Goal: Transaction & Acquisition: Purchase product/service

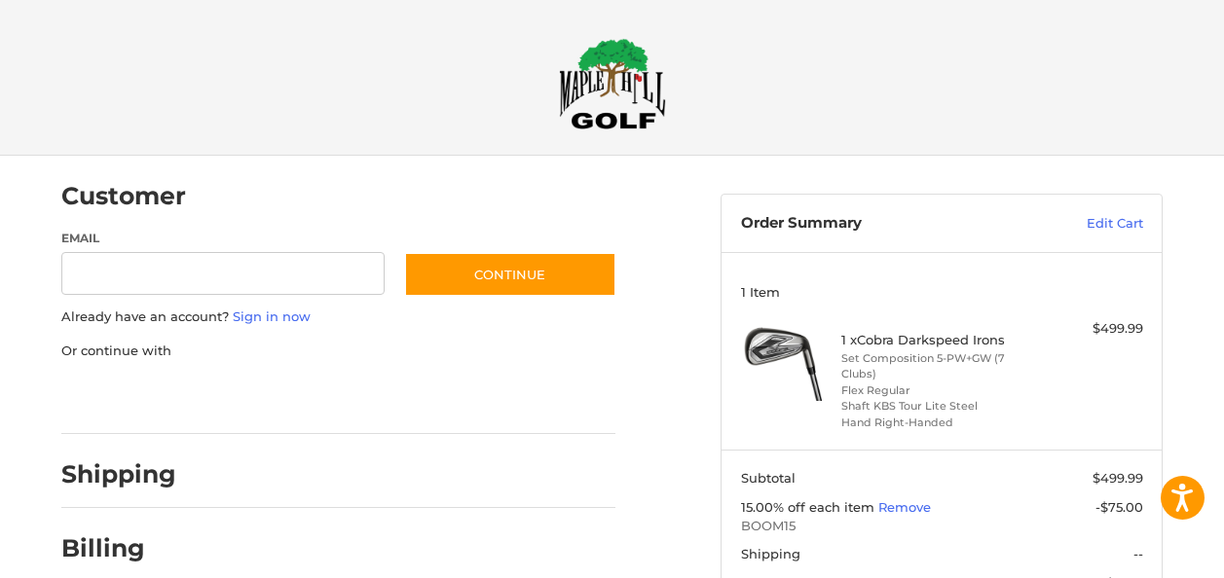
click at [612, 69] on img at bounding box center [612, 83] width 107 height 91
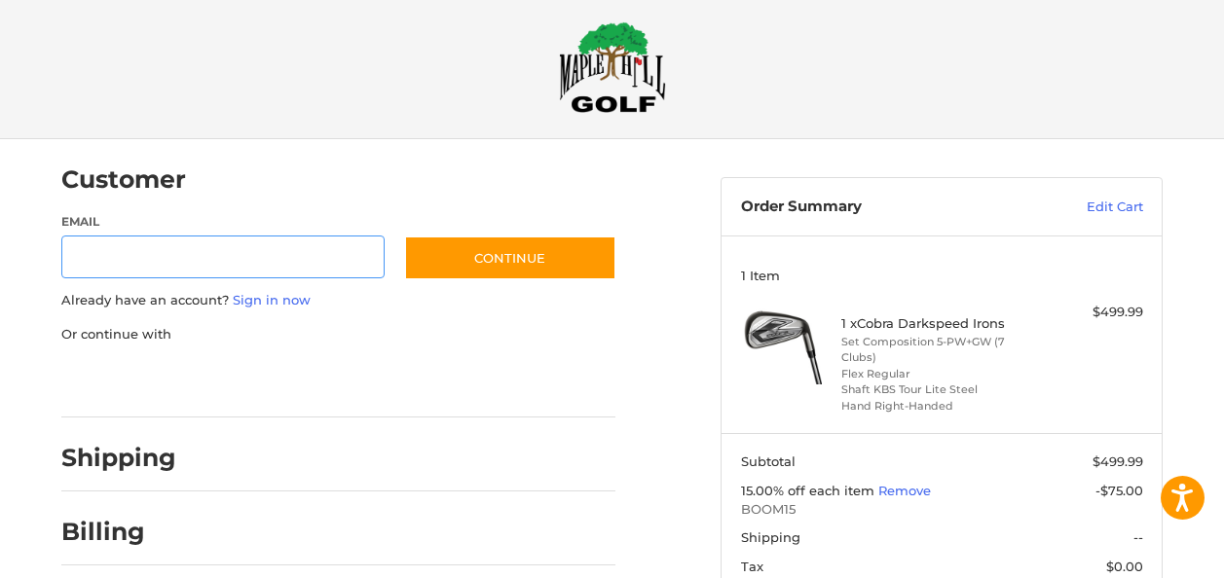
scroll to position [40, 0]
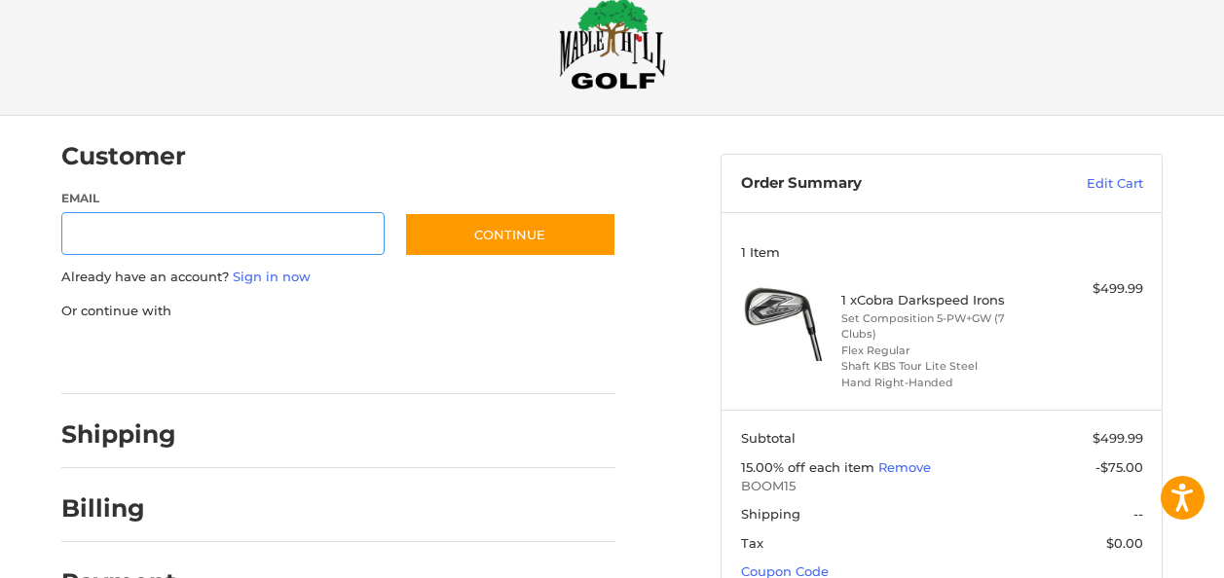
click at [276, 241] on input "Email" at bounding box center [222, 234] width 323 height 44
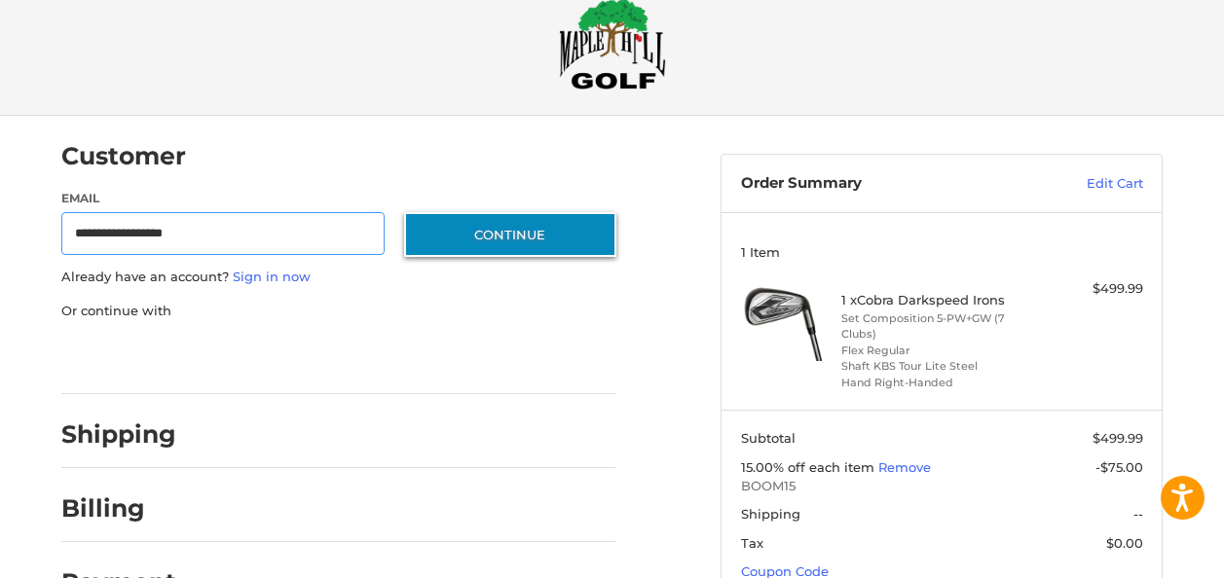
type input "**********"
click at [491, 244] on button "Continue" at bounding box center [510, 234] width 212 height 45
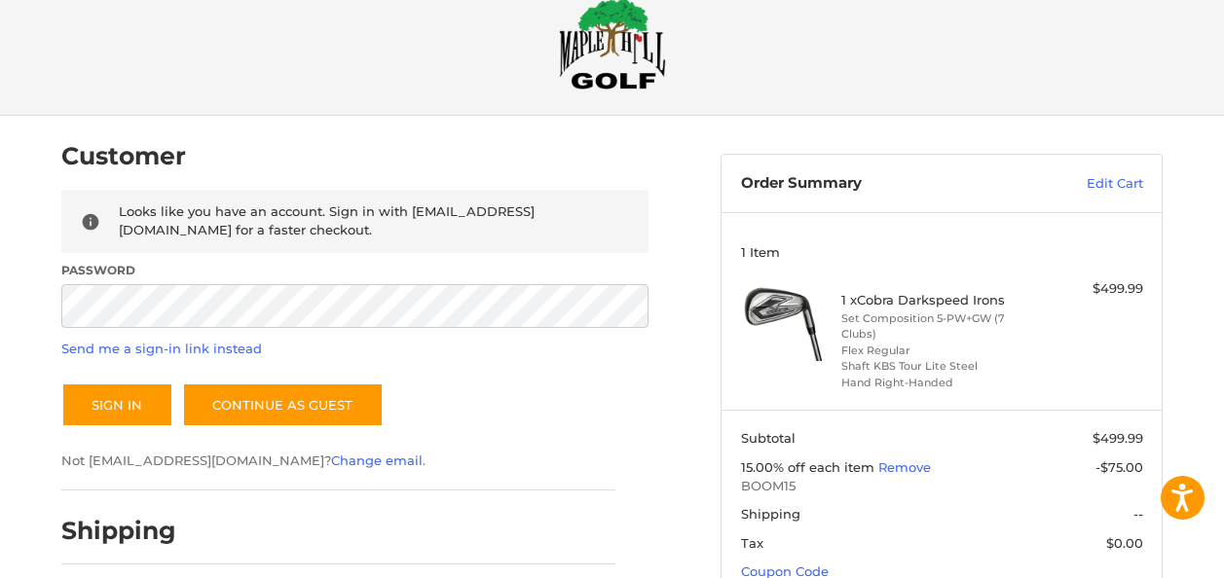
click at [144, 393] on button "Sign In" at bounding box center [117, 405] width 112 height 45
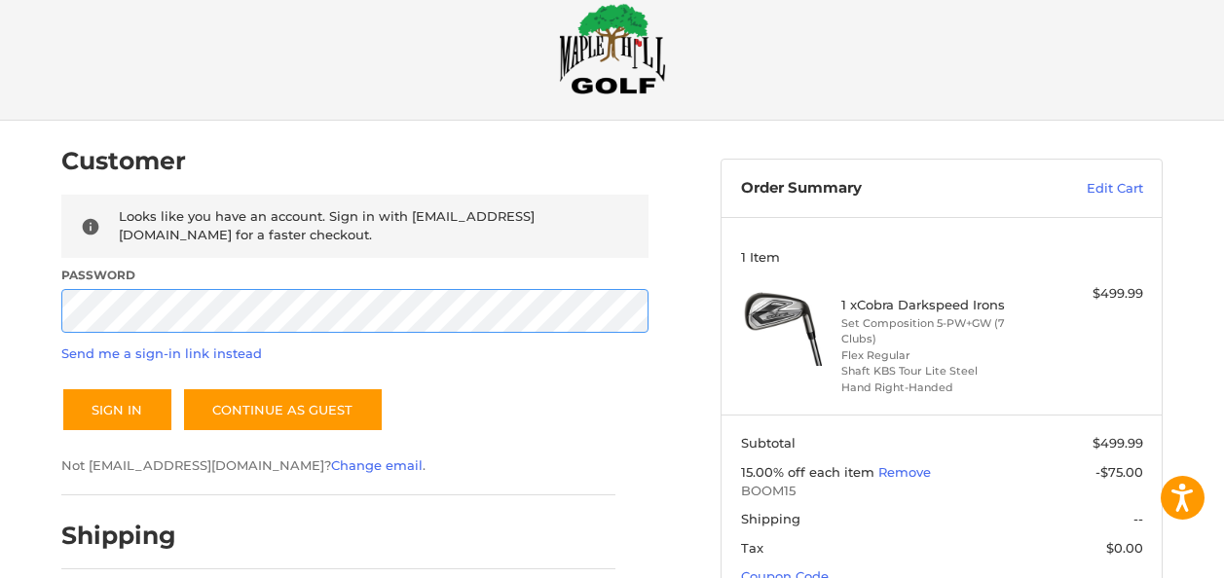
click at [61, 387] on button "Sign In" at bounding box center [117, 409] width 112 height 45
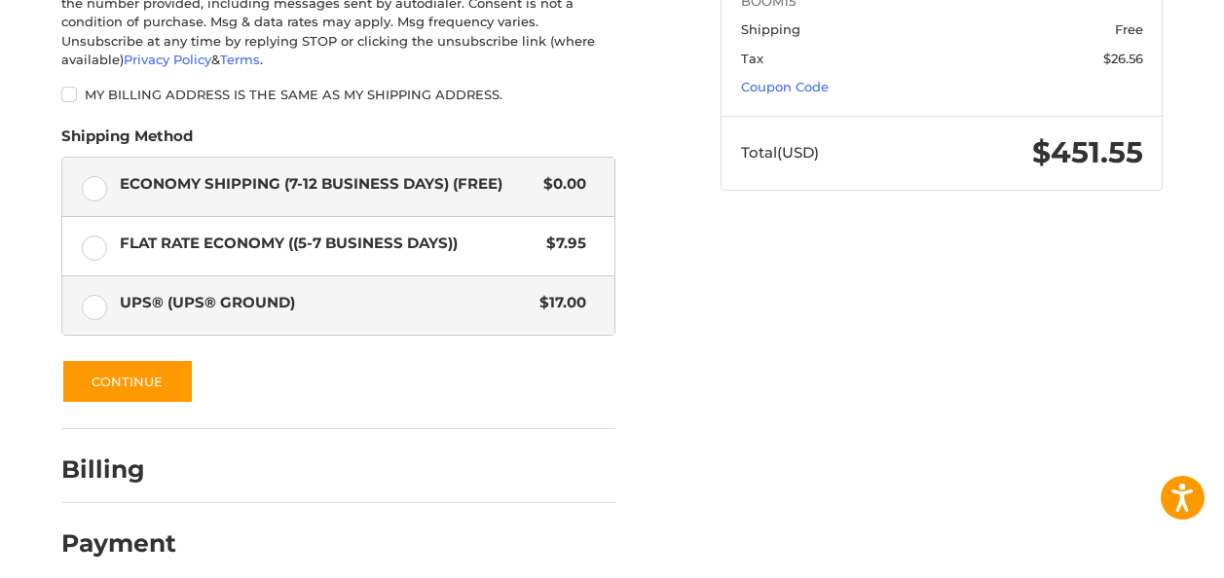
scroll to position [528, 0]
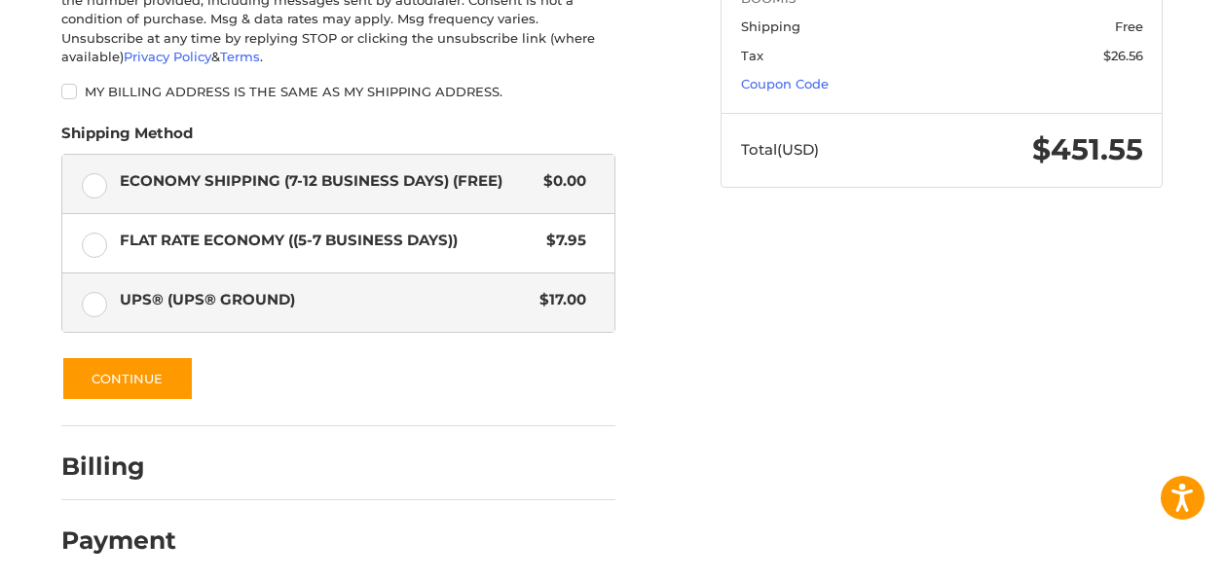
click at [294, 289] on span "UPS® (UPS® Ground)" at bounding box center [325, 300] width 411 height 22
click at [338, 170] on span "Economy Shipping (7-12 Business Days) (Free)" at bounding box center [327, 181] width 415 height 22
click at [328, 303] on label "UPS® (UPS® Ground) $17.00" at bounding box center [338, 303] width 552 height 58
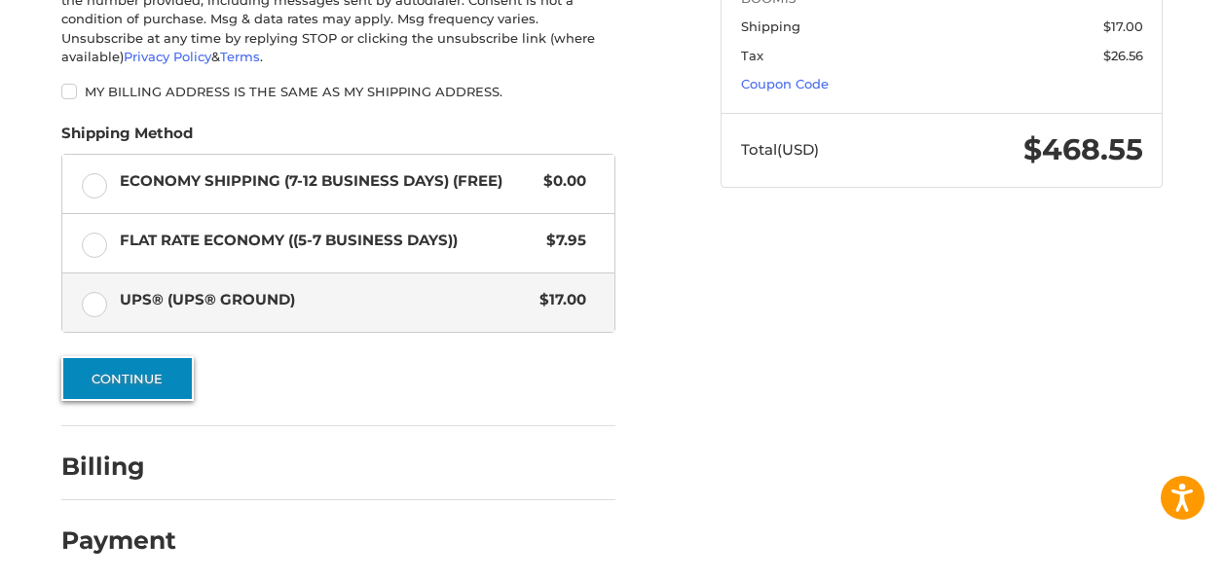
click at [160, 356] on button "Continue" at bounding box center [127, 378] width 132 height 45
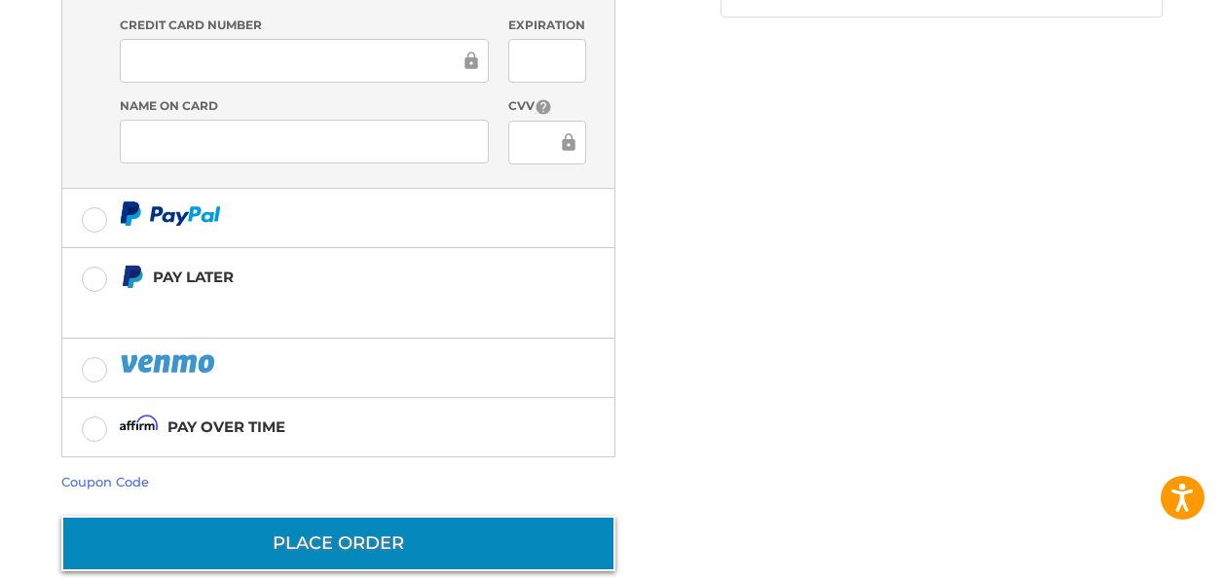
scroll to position [698, 0]
click at [338, 516] on button "Place Order" at bounding box center [338, 543] width 554 height 55
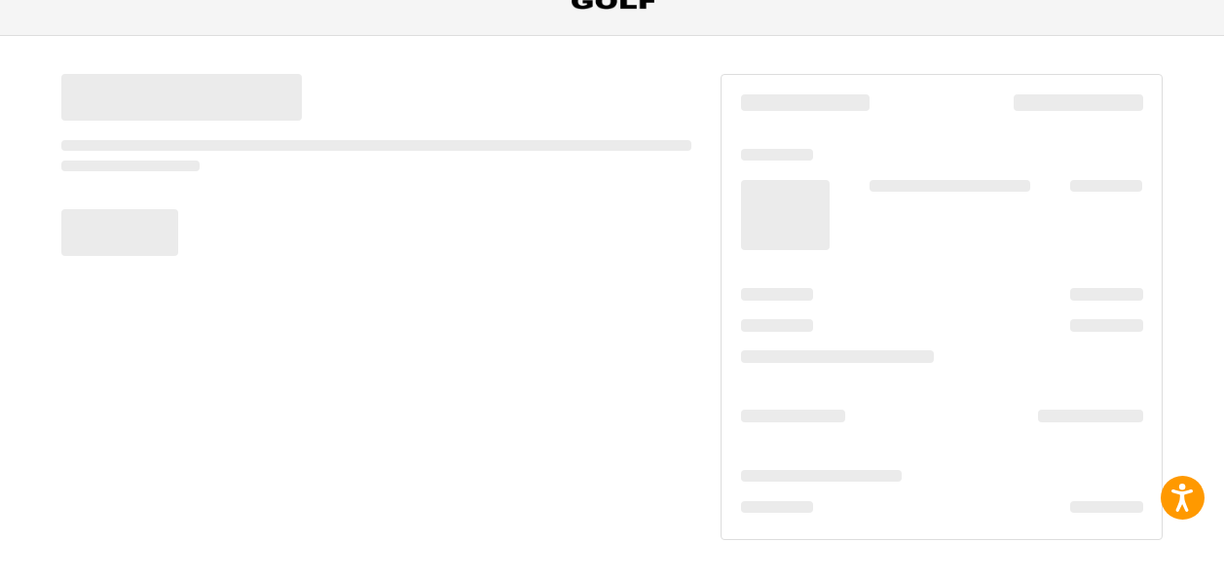
scroll to position [255, 0]
